Goal: Transaction & Acquisition: Purchase product/service

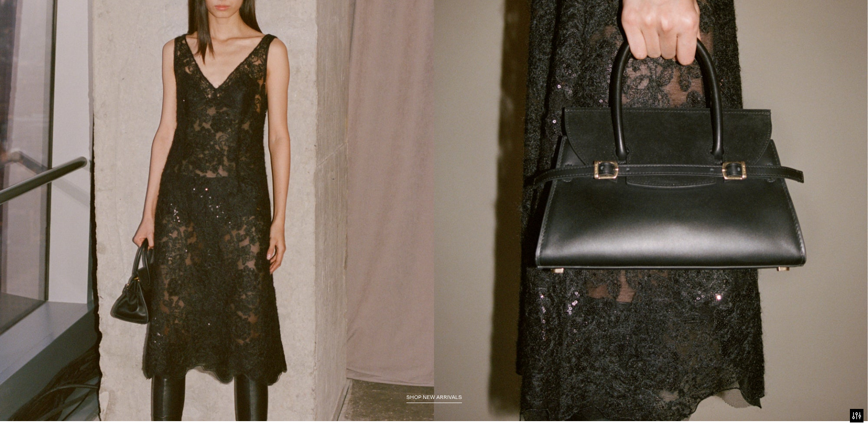
click at [861, 33] on html "Press Alt+1 for screen-reader mode, Alt+0 to cancel Accessibility Screen-Reader…" at bounding box center [434, 213] width 868 height 427
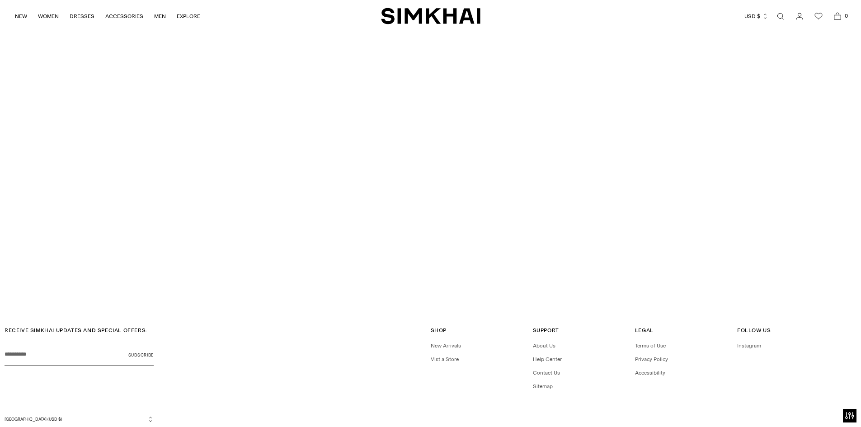
scroll to position [3093, 0]
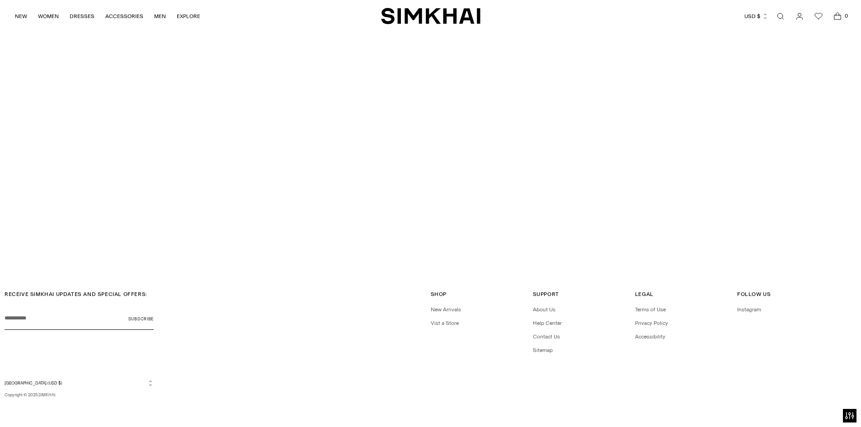
click at [434, 244] on link "SPRING 2026 SHOW" at bounding box center [431, 241] width 52 height 9
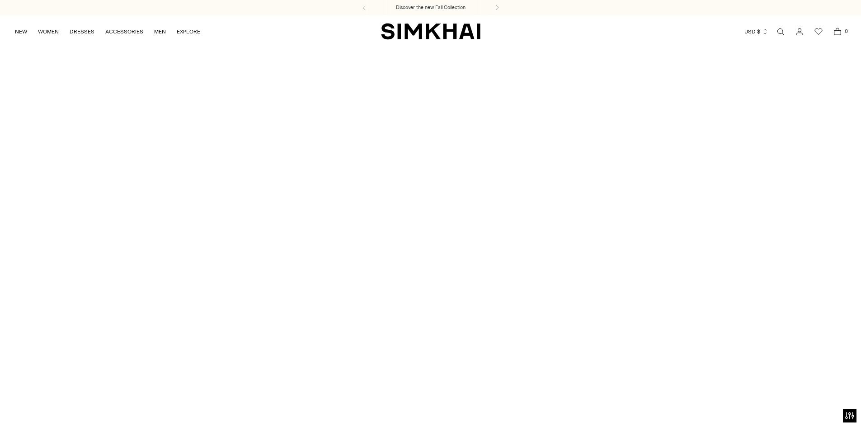
click at [471, 11] on div "Discover the new Fall Collection" at bounding box center [430, 7] width 861 height 15
click at [443, 12] on div "Discover the new Fall Collection" at bounding box center [430, 7] width 861 height 15
click at [24, 32] on link "NEW" at bounding box center [21, 32] width 12 height 20
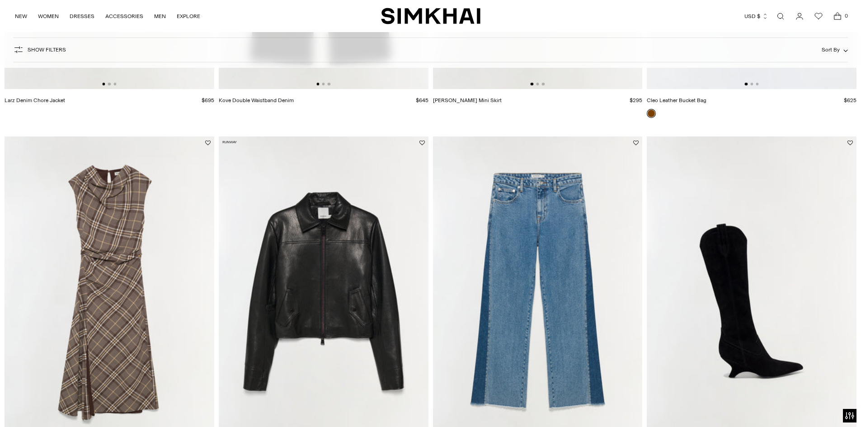
scroll to position [1515, 0]
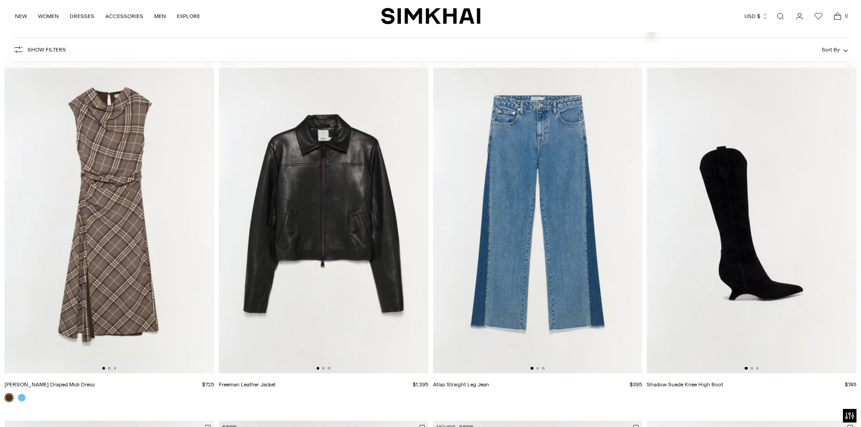
drag, startPoint x: 379, startPoint y: 255, endPoint x: 388, endPoint y: 248, distance: 11.7
click at [386, 249] on img at bounding box center [324, 216] width 210 height 315
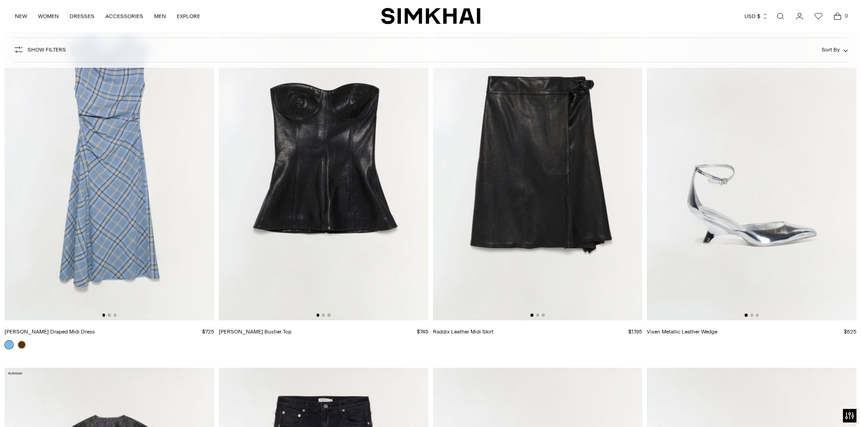
click at [380, 169] on img at bounding box center [324, 163] width 210 height 315
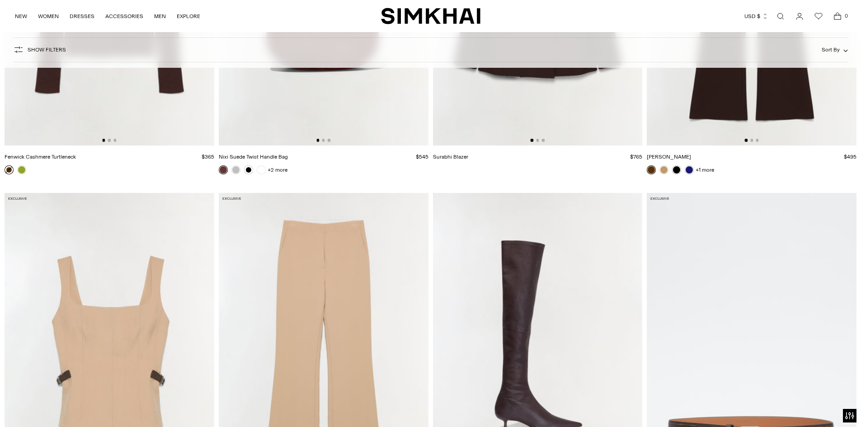
scroll to position [4089, 0]
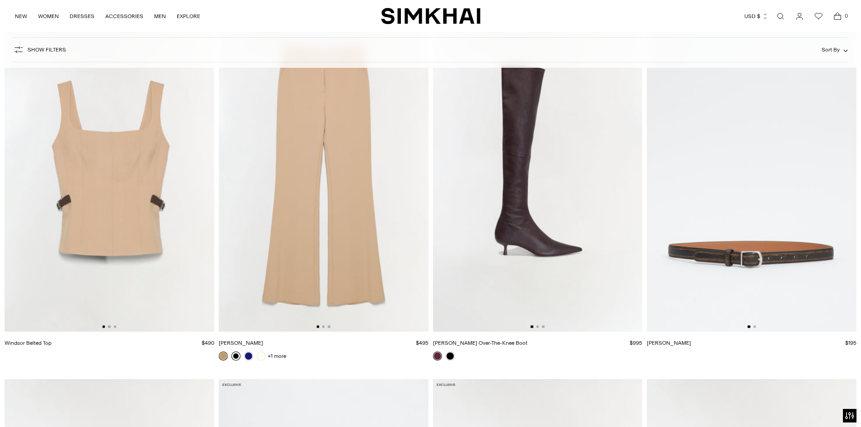
click at [237, 357] on link at bounding box center [235, 356] width 9 height 9
click at [156, 250] on img at bounding box center [110, 175] width 210 height 315
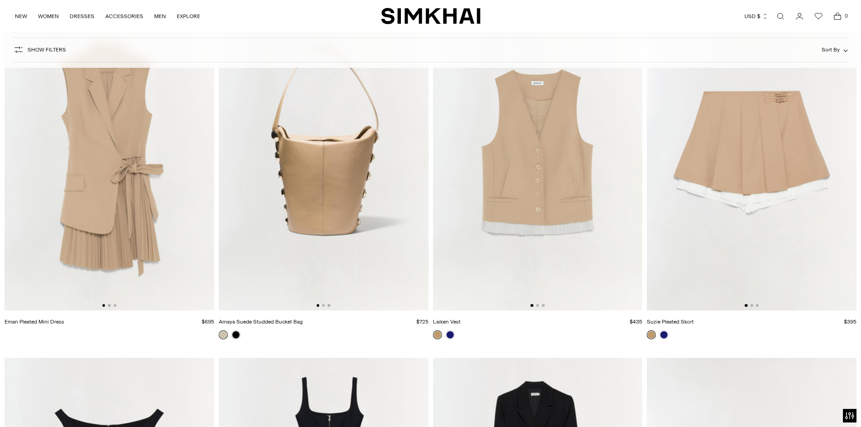
scroll to position [20667, 0]
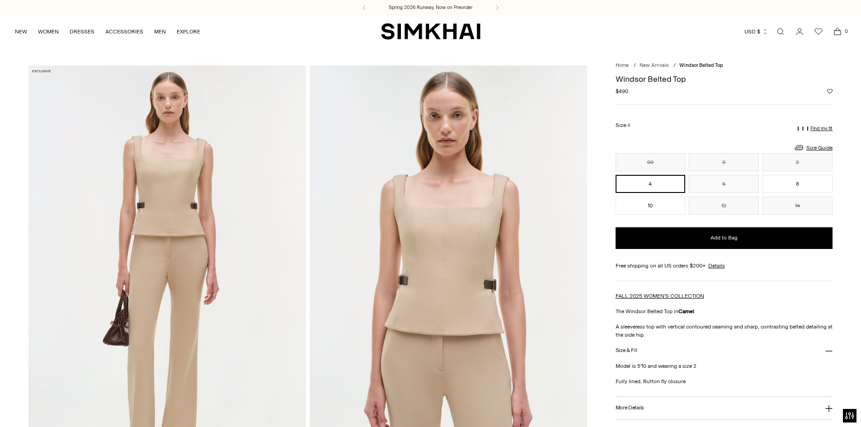
click at [160, 219] on img at bounding box center [167, 274] width 278 height 416
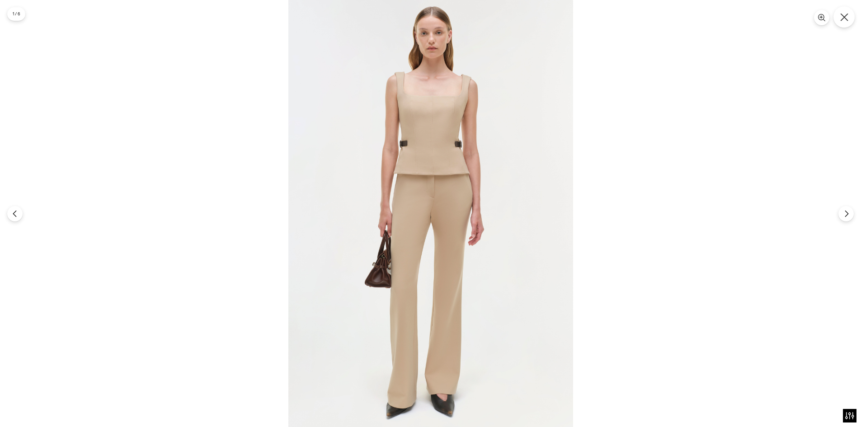
click at [845, 13] on icon "Close" at bounding box center [844, 17] width 8 height 8
